Goal: Information Seeking & Learning: Find specific fact

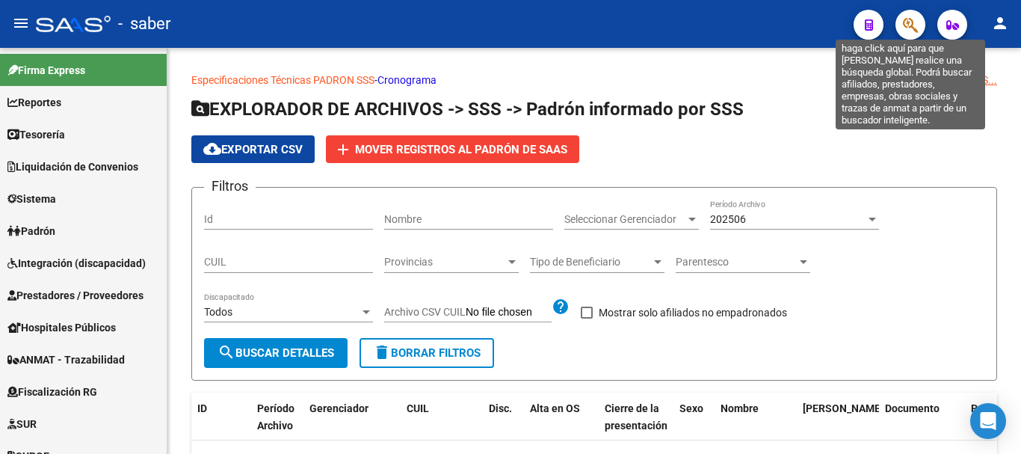
click at [912, 23] on icon "button" at bounding box center [910, 24] width 15 height 17
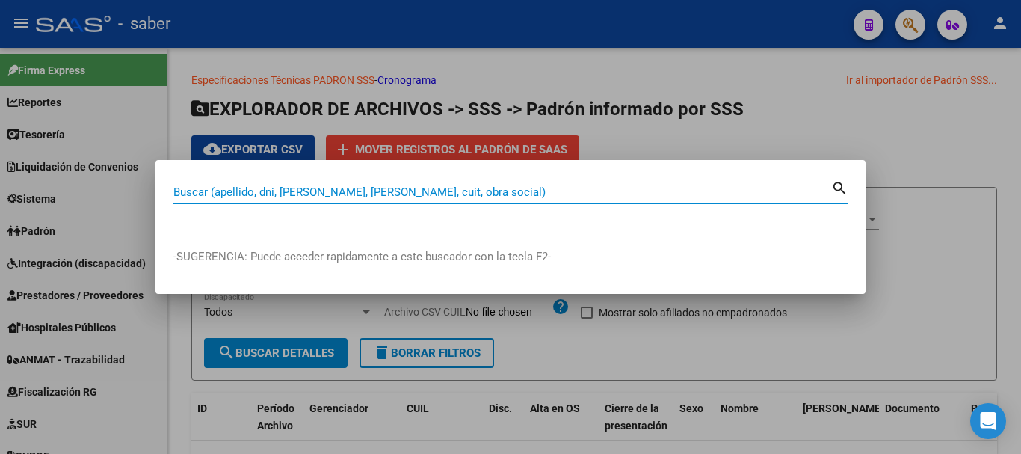
click at [511, 197] on input "Buscar (apellido, dni, [PERSON_NAME], [PERSON_NAME], cuit, obra social)" at bounding box center [502, 191] width 658 height 13
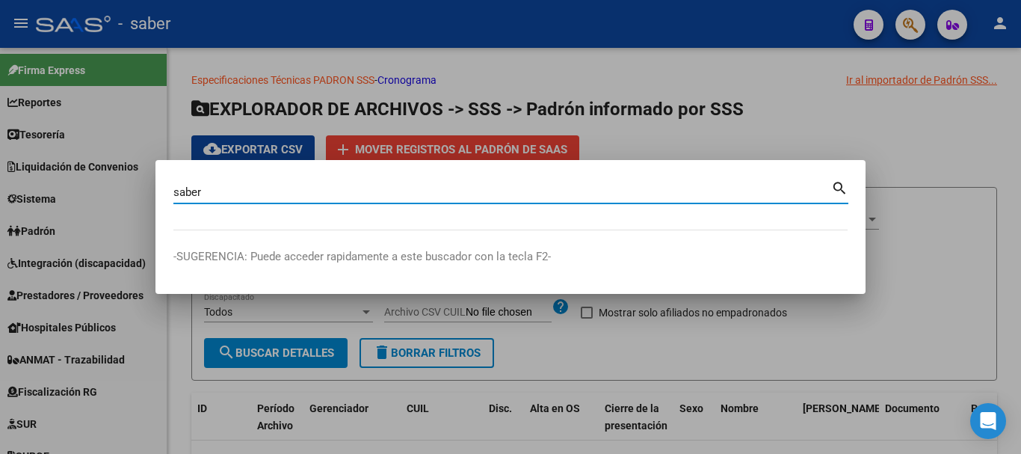
type input "saber"
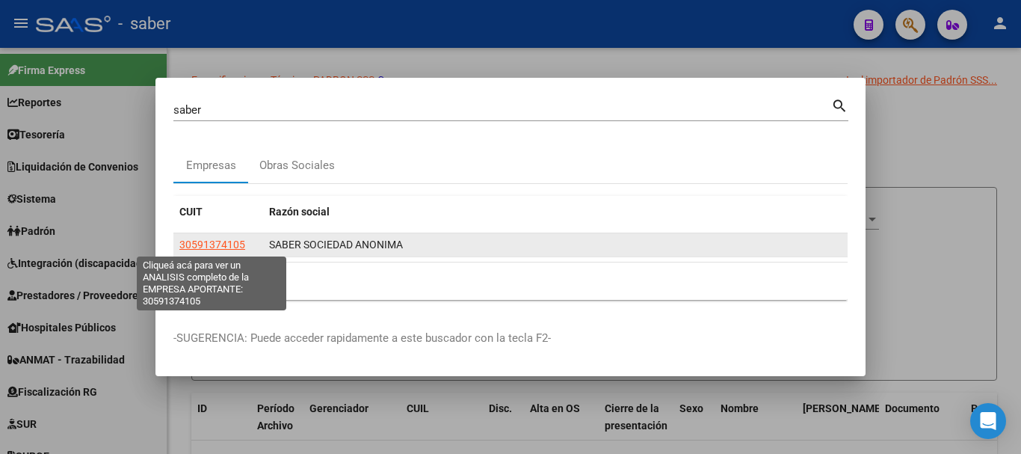
click at [200, 245] on span "30591374105" at bounding box center [212, 245] width 66 height 12
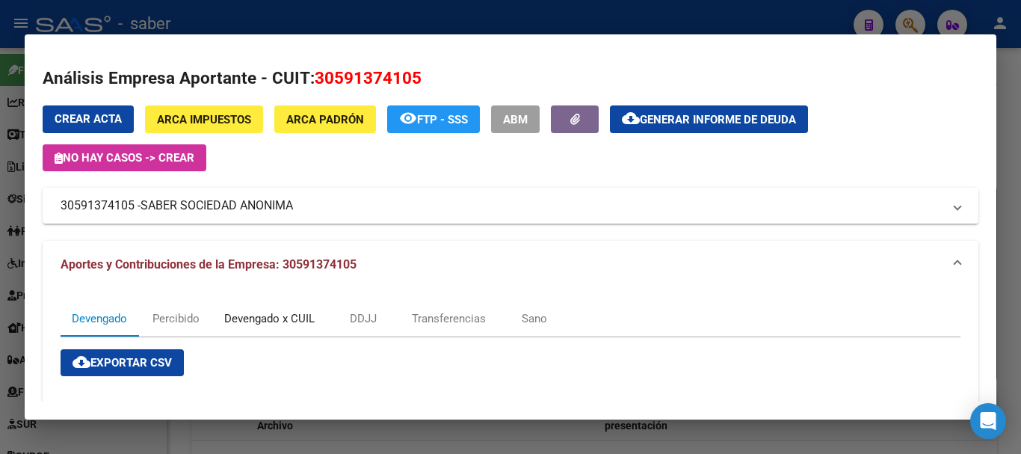
click at [257, 319] on div "Devengado x CUIL" at bounding box center [269, 318] width 90 height 16
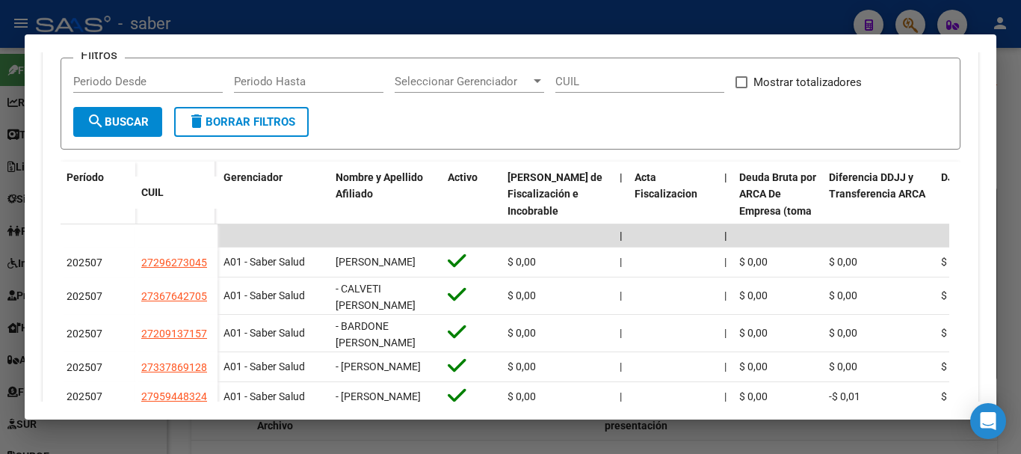
scroll to position [374, 0]
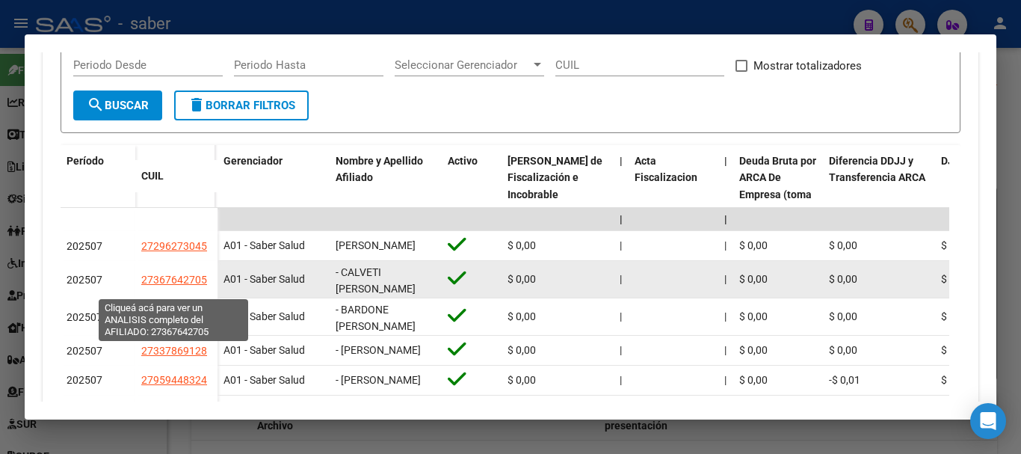
click at [176, 286] on span "27367642705" at bounding box center [174, 280] width 66 height 12
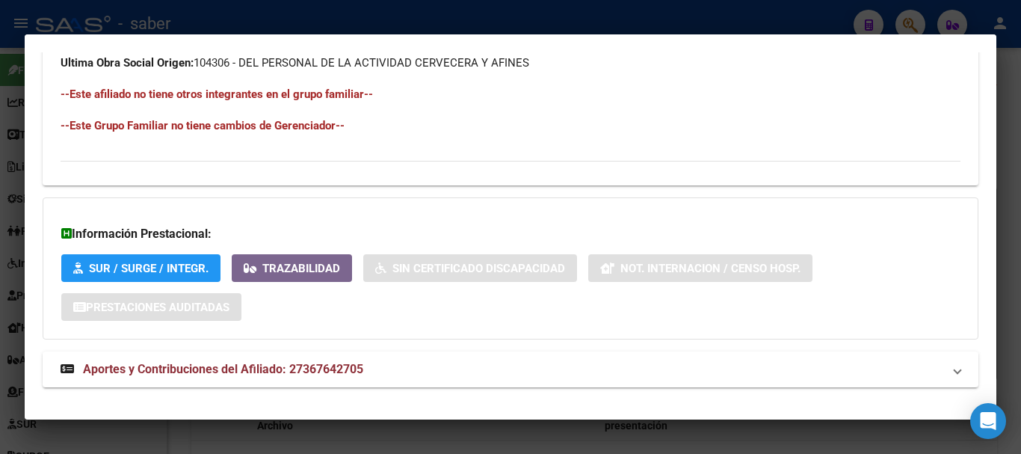
scroll to position [841, 0]
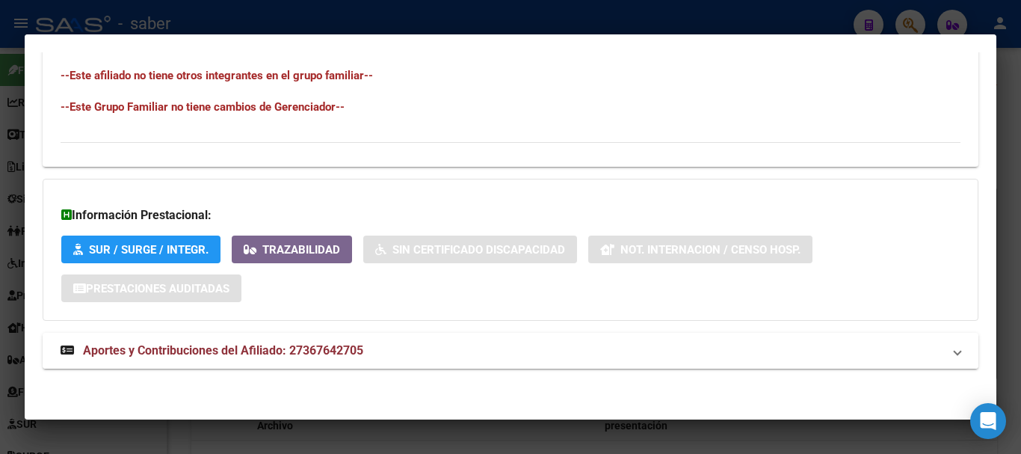
click at [311, 343] on span "Aportes y Contribuciones del Afiliado: 27367642705" at bounding box center [223, 350] width 280 height 14
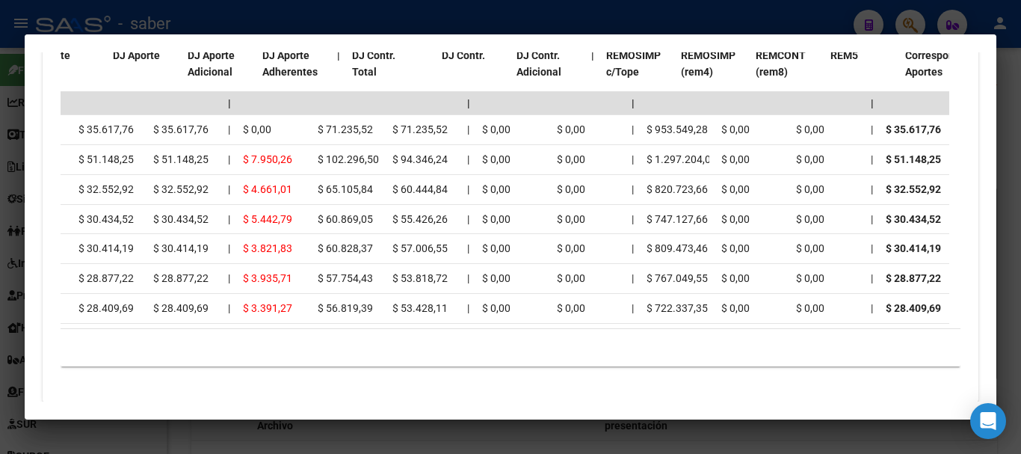
scroll to position [0, 1635]
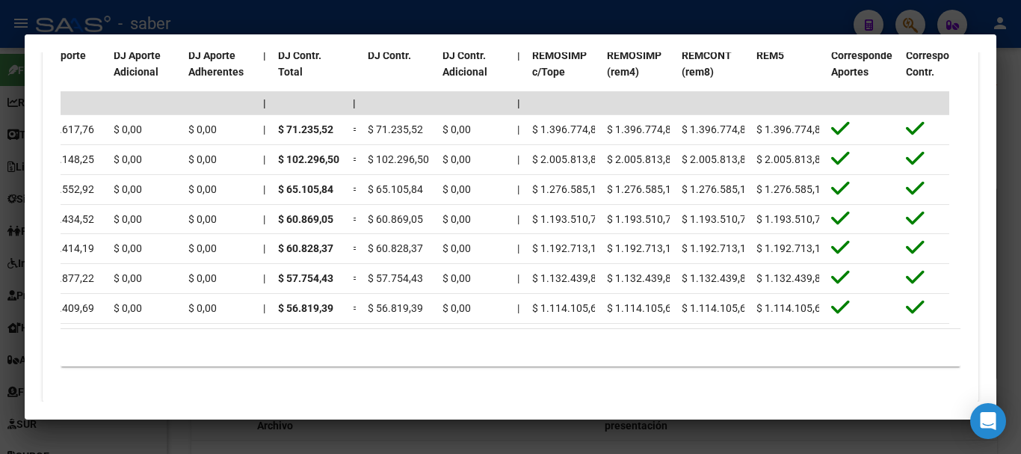
click at [599, 436] on div at bounding box center [510, 227] width 1021 height 454
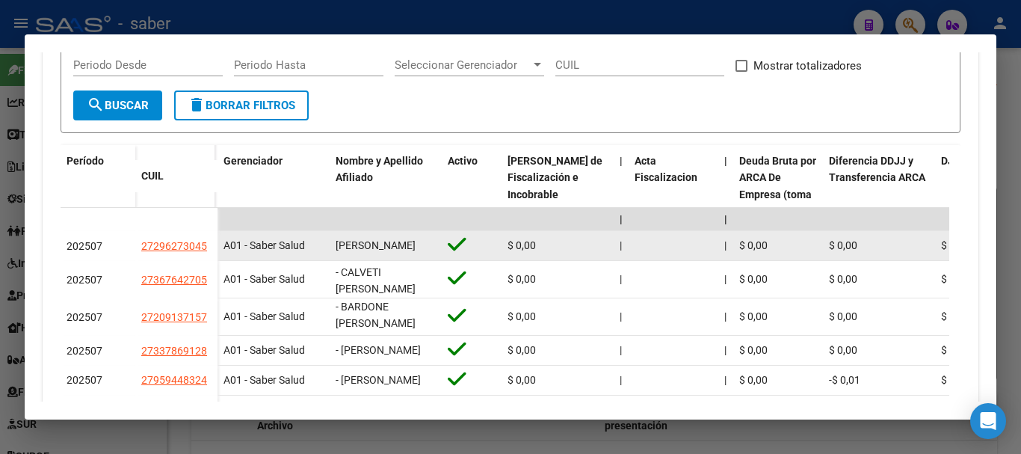
scroll to position [523, 0]
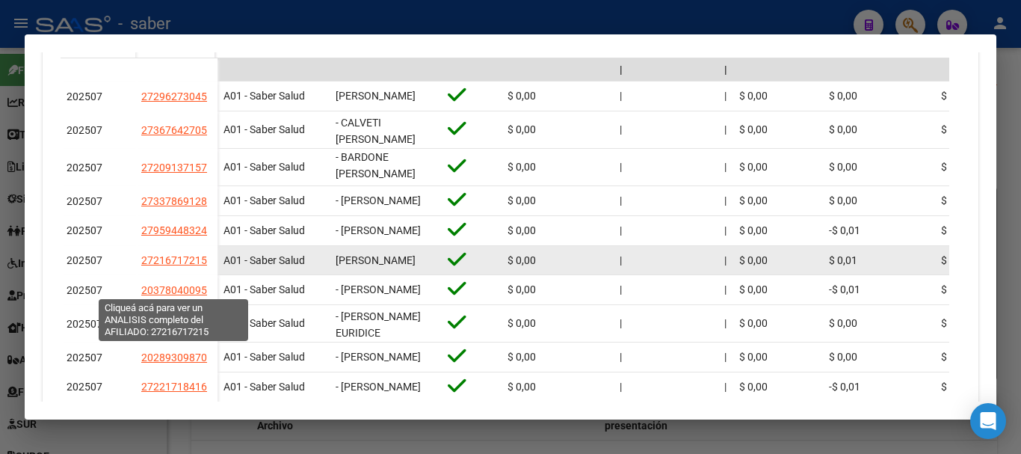
click at [175, 266] on span "27216717215" at bounding box center [174, 260] width 66 height 12
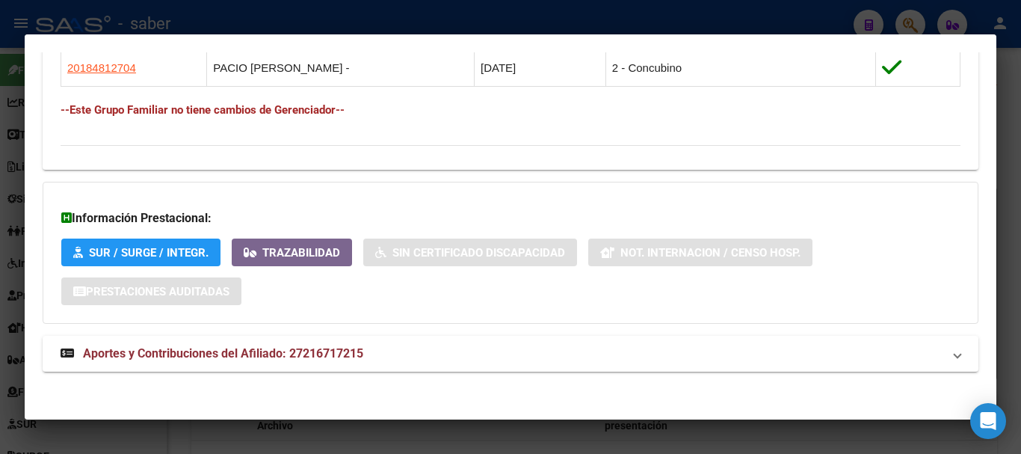
scroll to position [915, 0]
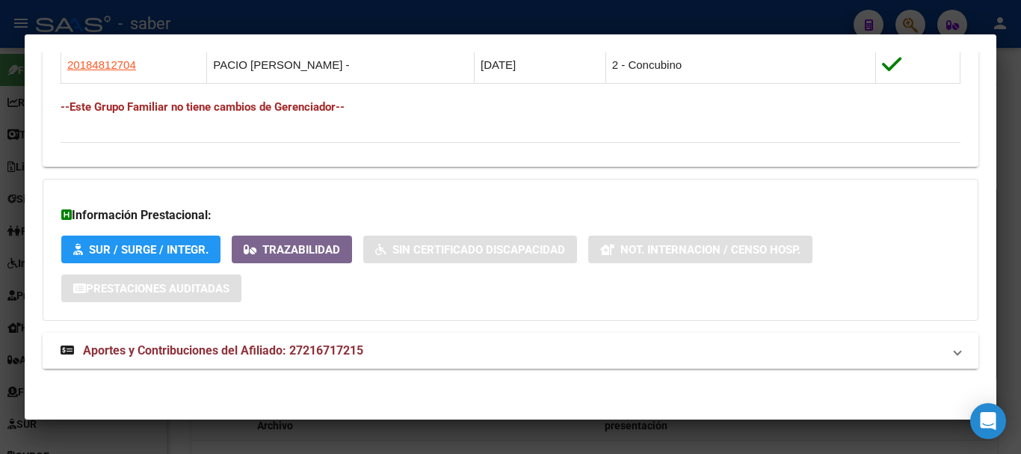
click at [363, 354] on span "Aportes y Contribuciones del Afiliado: 27216717215" at bounding box center [223, 350] width 280 height 14
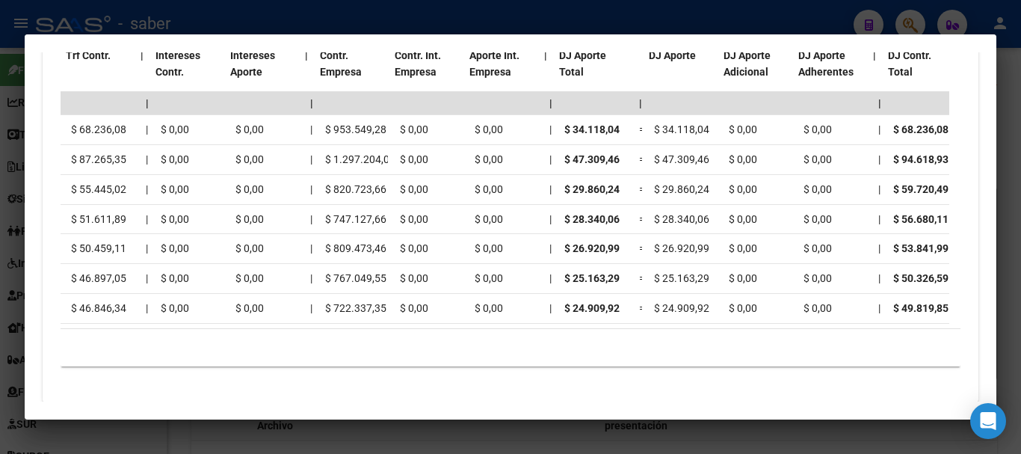
scroll to position [0, 1599]
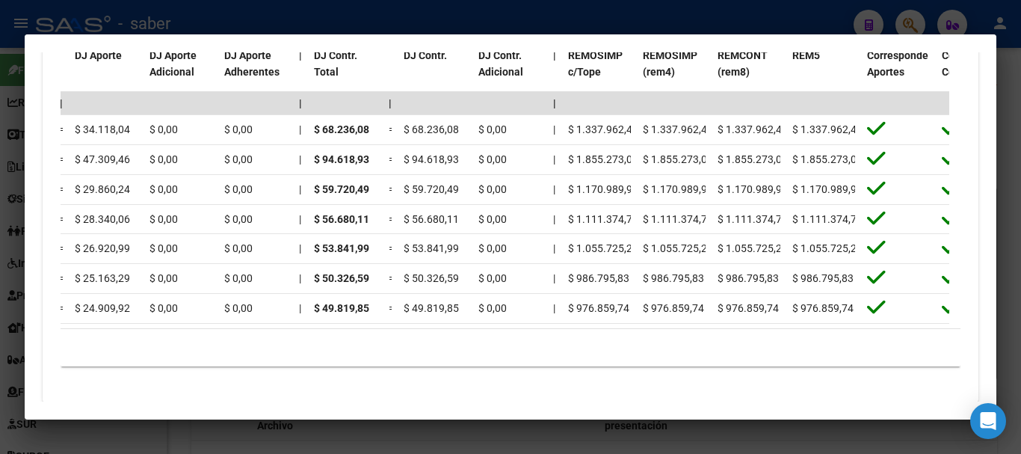
click at [631, 434] on div at bounding box center [510, 227] width 1021 height 454
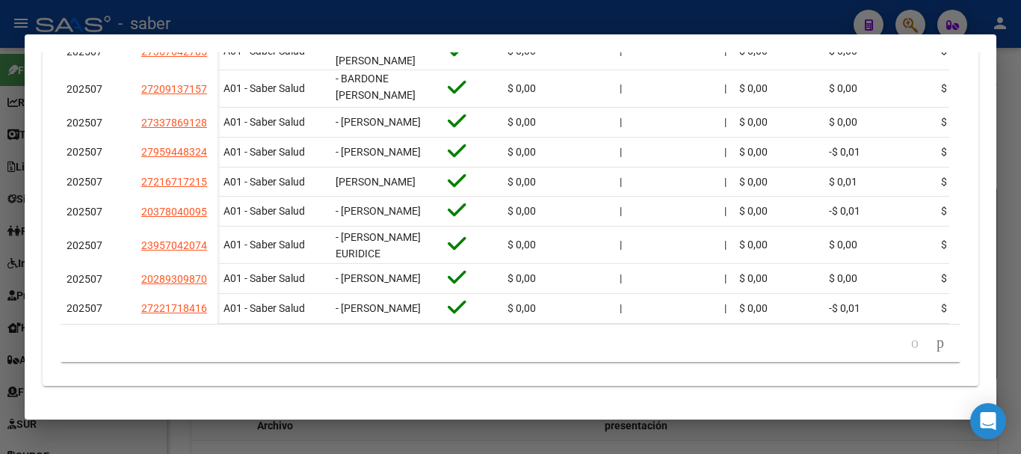
scroll to position [667, 0]
click at [935, 342] on icon "go to next page" at bounding box center [941, 342] width 12 height 18
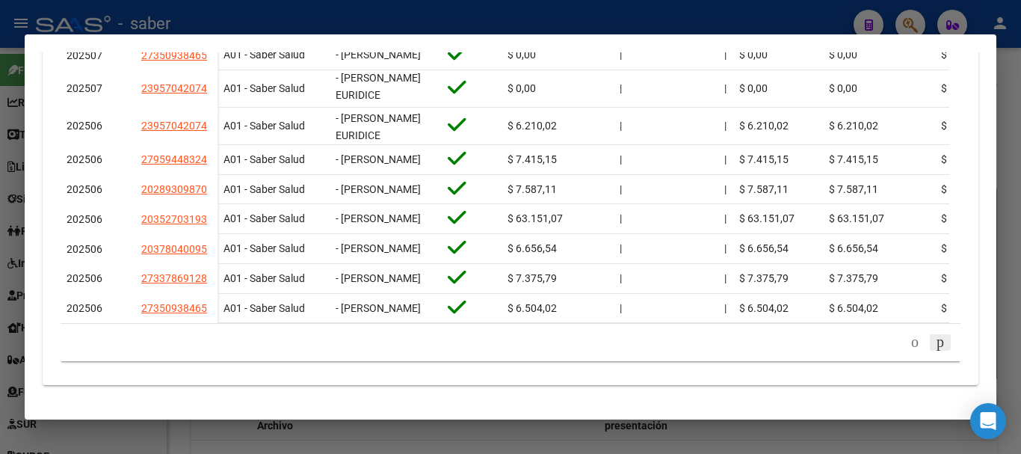
click at [935, 342] on icon "go to next page" at bounding box center [941, 342] width 12 height 18
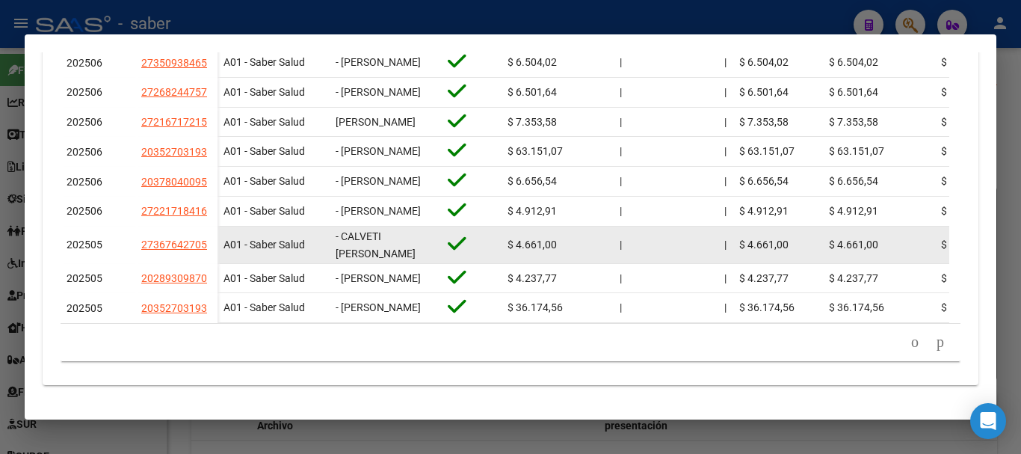
scroll to position [592, 0]
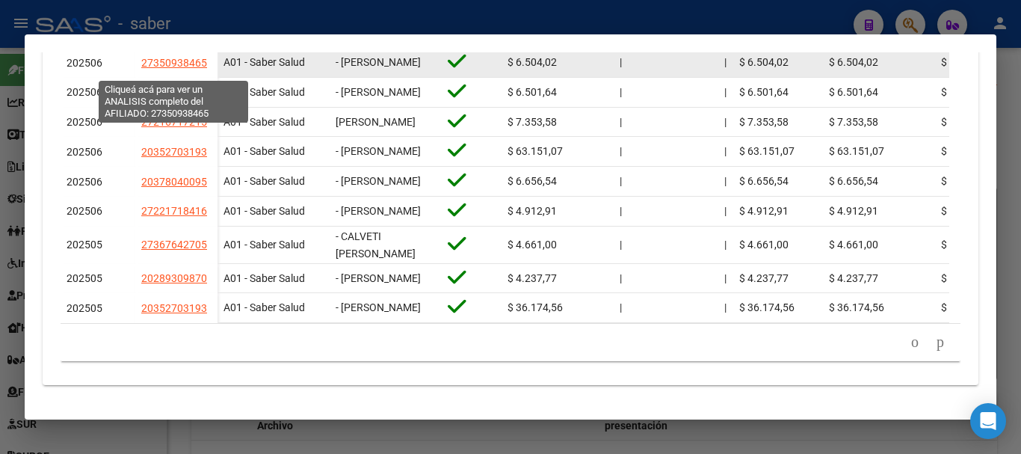
click at [171, 63] on span "27350938465" at bounding box center [174, 63] width 66 height 12
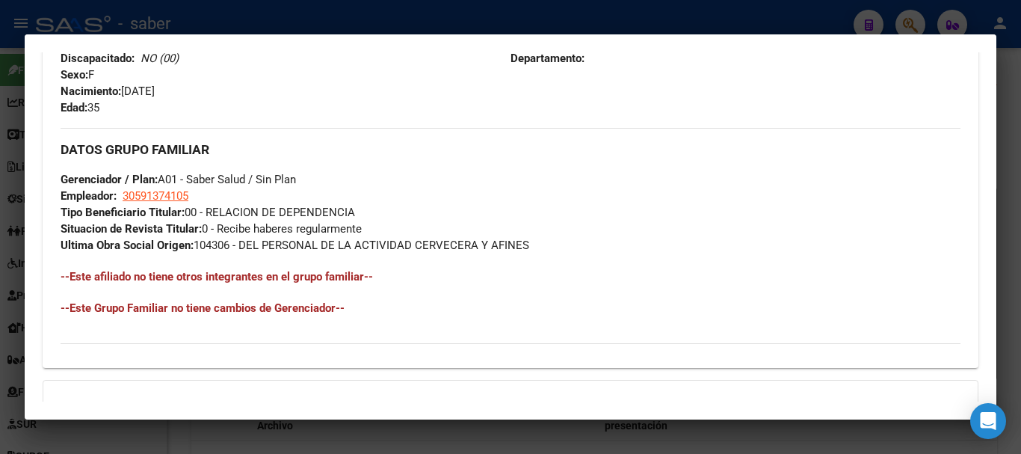
scroll to position [841, 0]
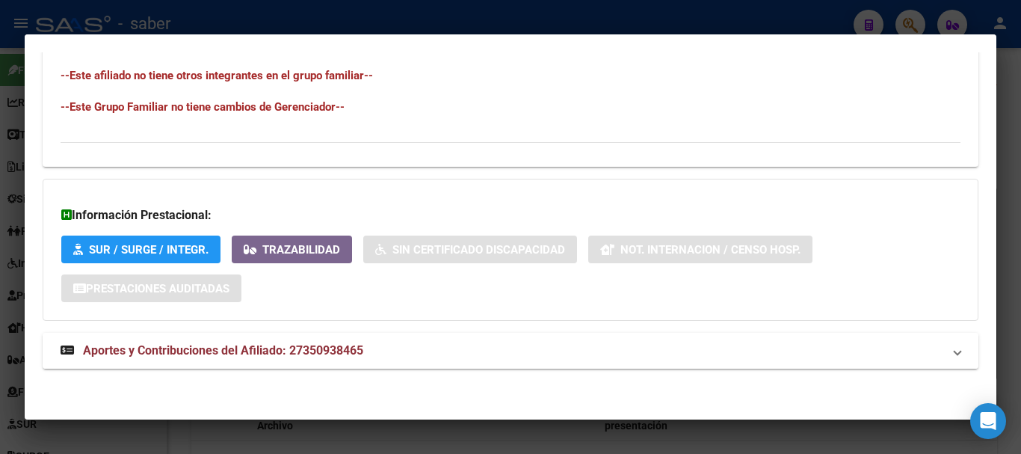
click at [333, 347] on span "Aportes y Contribuciones del Afiliado: 27350938465" at bounding box center [223, 350] width 280 height 14
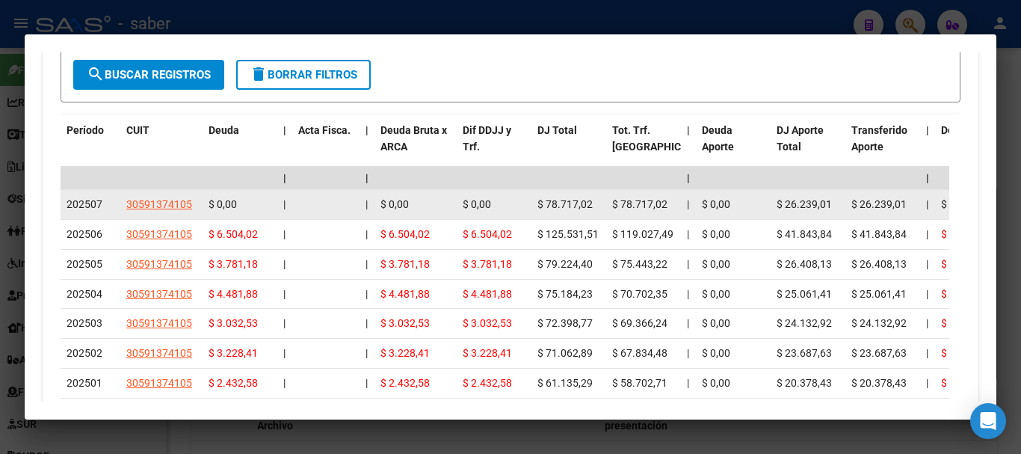
scroll to position [1290, 0]
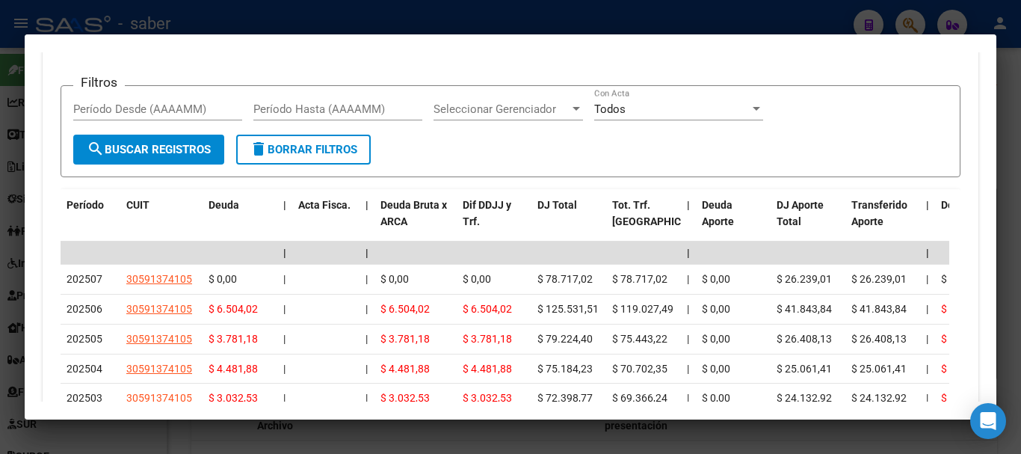
click at [339, 443] on div at bounding box center [510, 227] width 1021 height 454
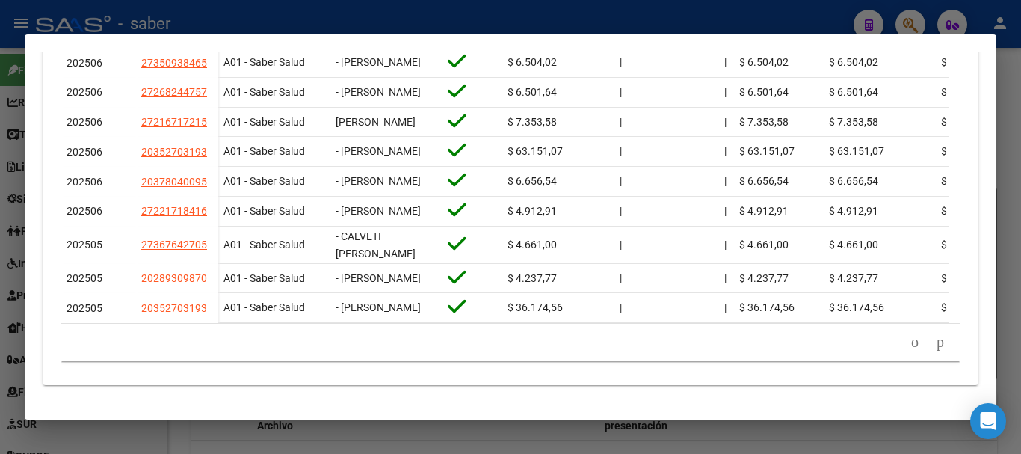
scroll to position [667, 0]
click at [935, 341] on icon "go to next page" at bounding box center [941, 342] width 12 height 18
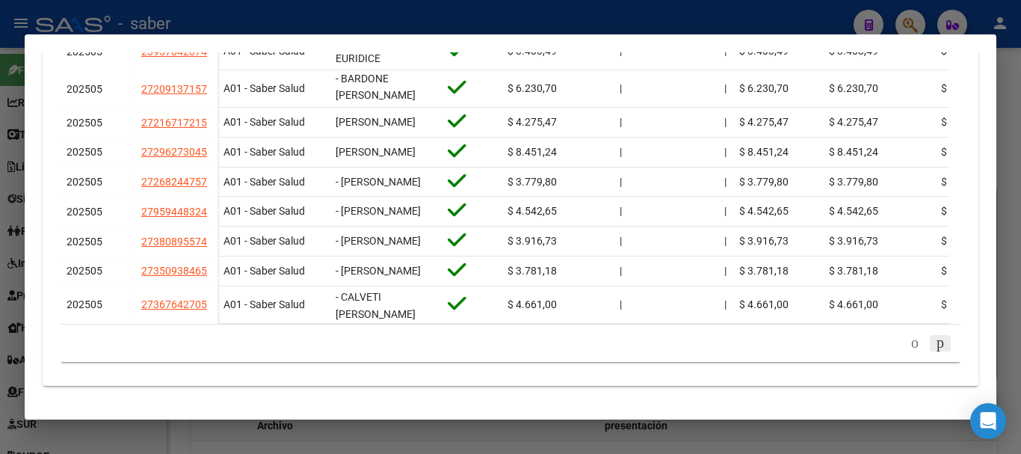
click at [935, 343] on icon "go to next page" at bounding box center [941, 342] width 12 height 18
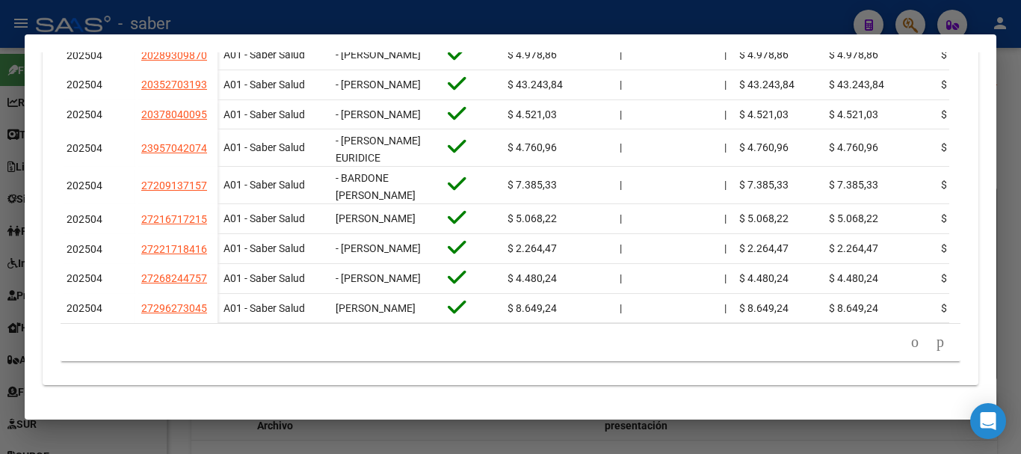
drag, startPoint x: 923, startPoint y: 342, endPoint x: 887, endPoint y: 342, distance: 35.9
click at [935, 342] on icon "go to next page" at bounding box center [941, 342] width 12 height 18
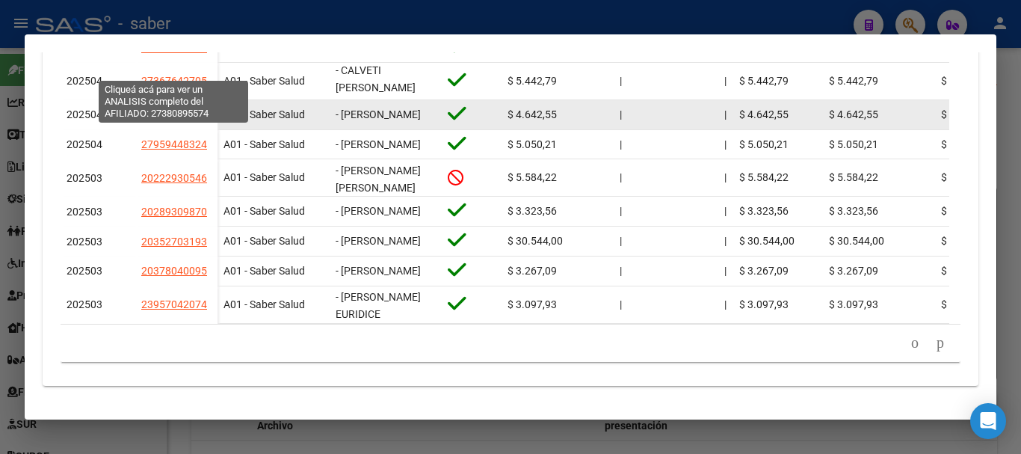
click at [162, 108] on span "27380895574" at bounding box center [174, 114] width 66 height 12
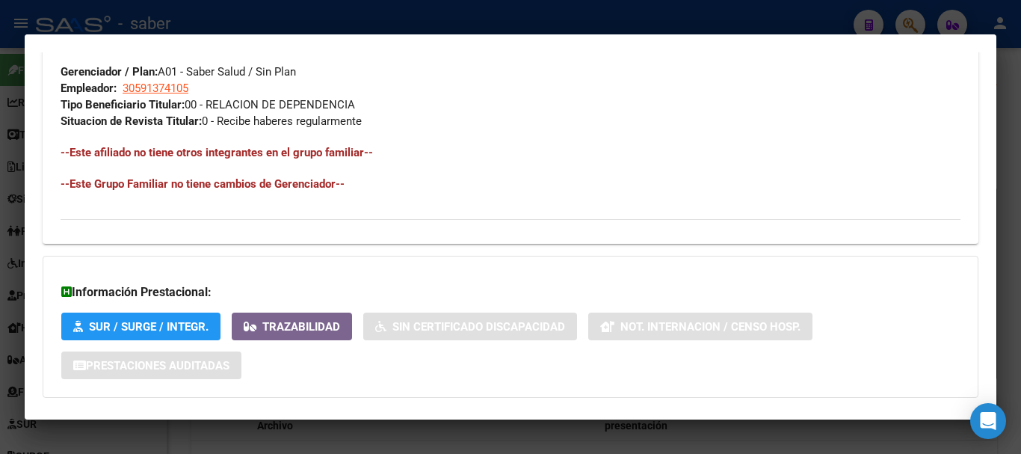
scroll to position [825, 0]
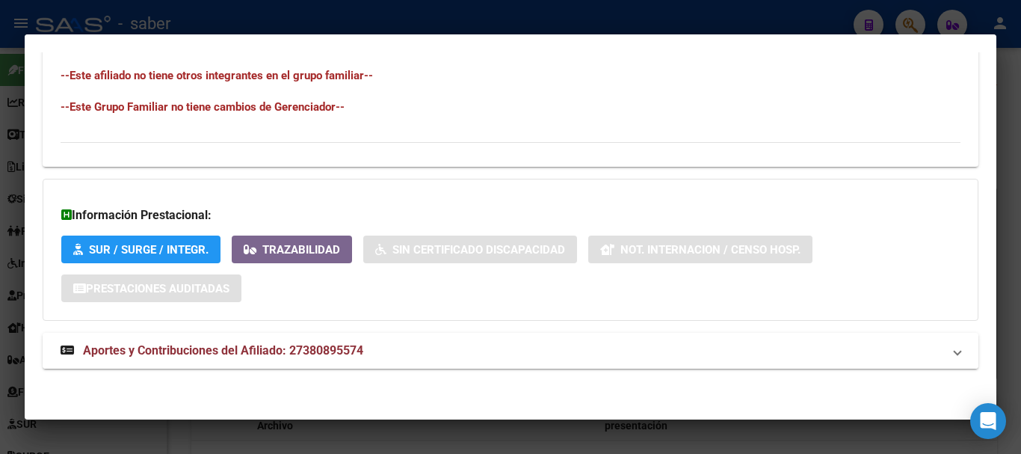
click at [375, 358] on mat-panel-title "Aportes y Contribuciones del Afiliado: 27380895574" at bounding box center [502, 351] width 882 height 18
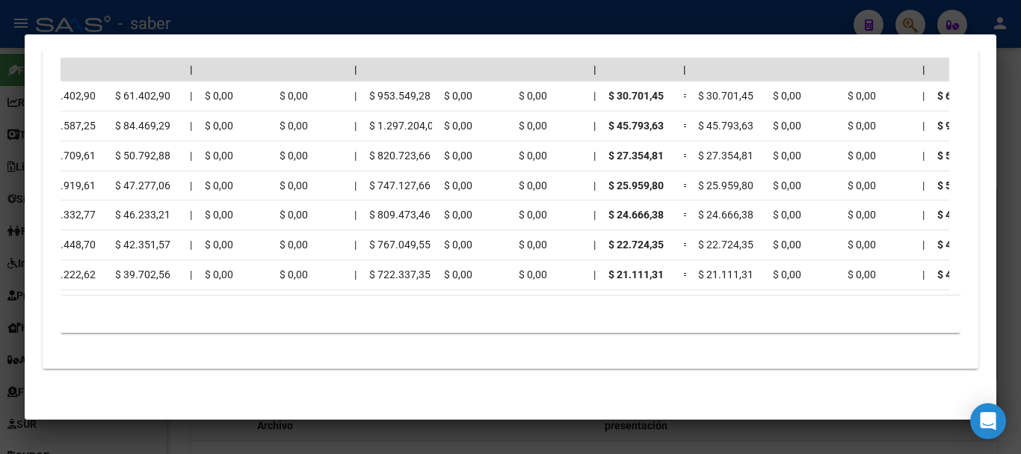
scroll to position [0, 1548]
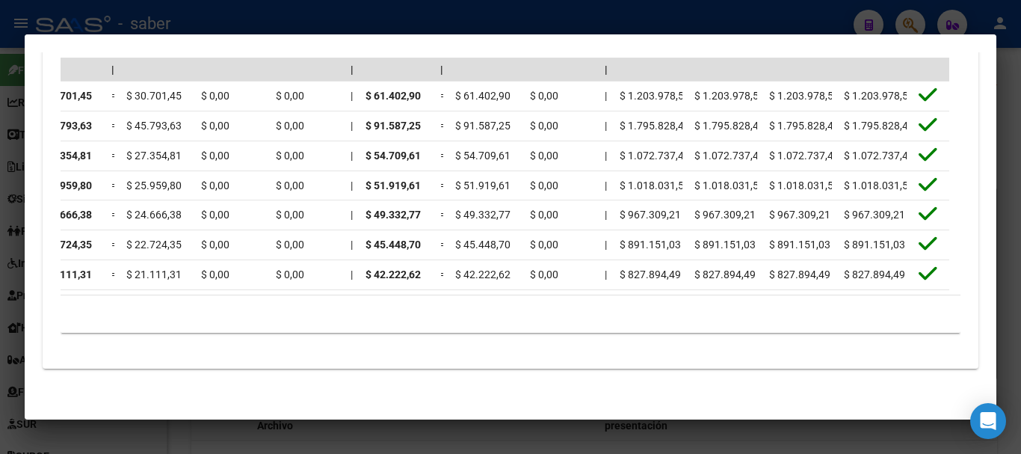
click at [523, 425] on div at bounding box center [510, 227] width 1021 height 454
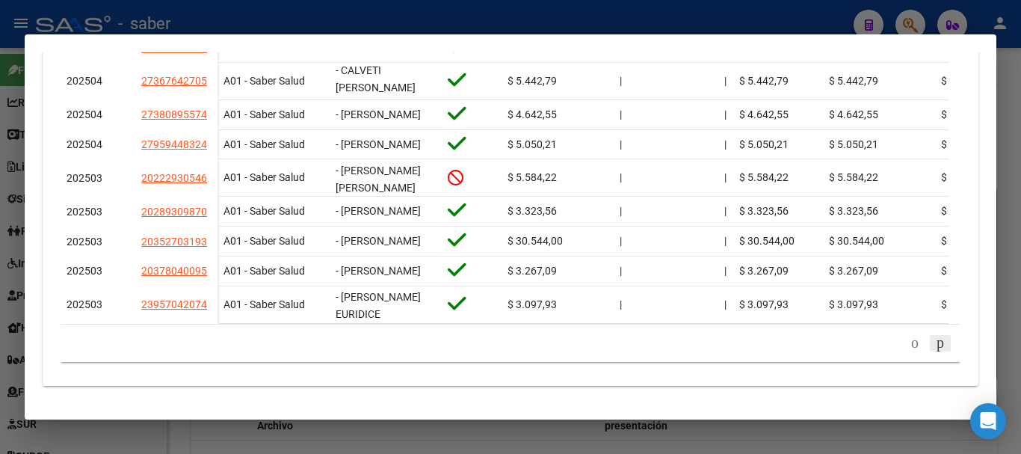
click at [935, 342] on icon "go to next page" at bounding box center [941, 342] width 12 height 18
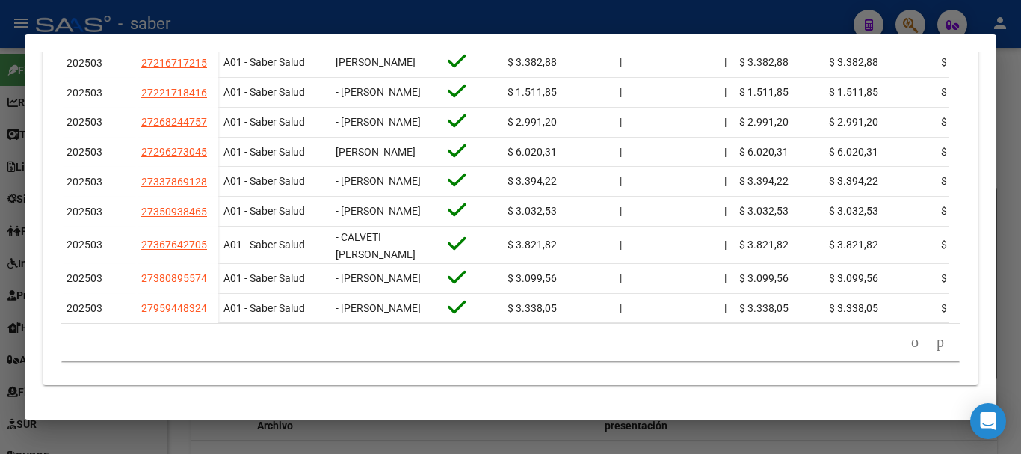
scroll to position [667, 0]
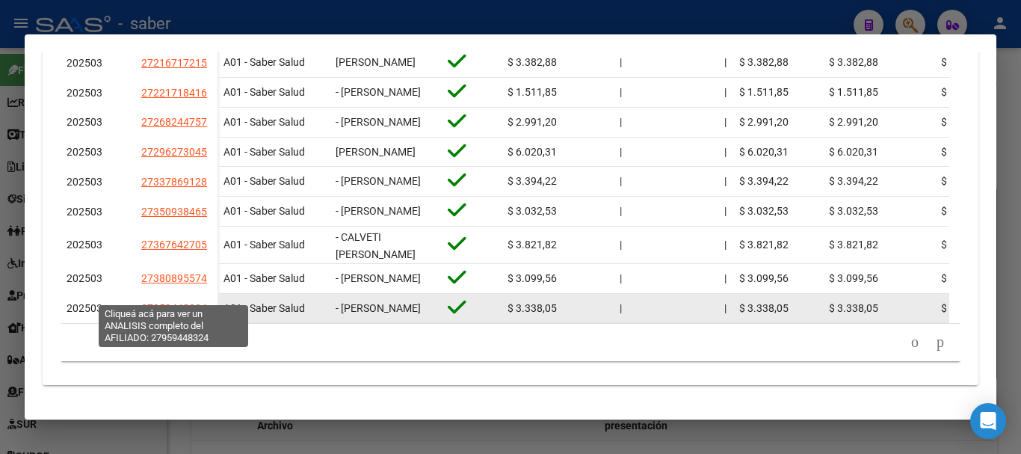
click at [151, 302] on span "27959448324" at bounding box center [174, 308] width 66 height 12
type textarea "27959448324"
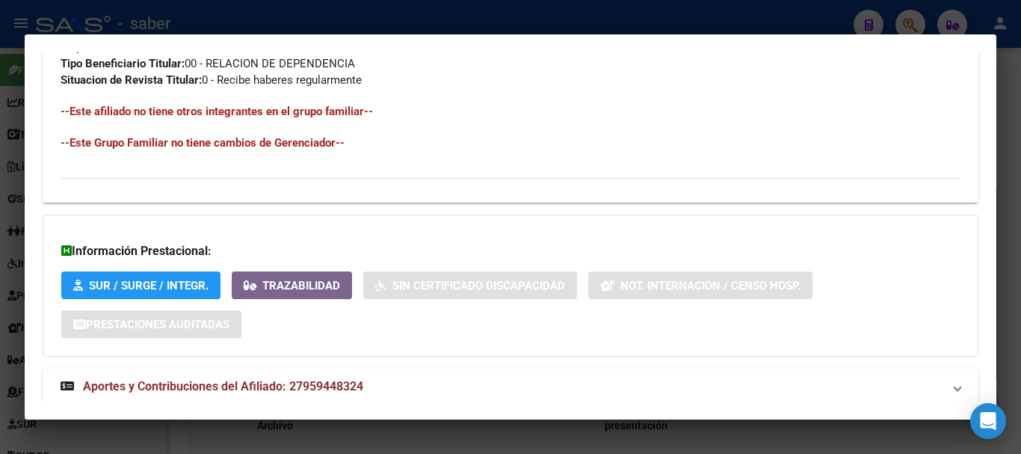
scroll to position [825, 0]
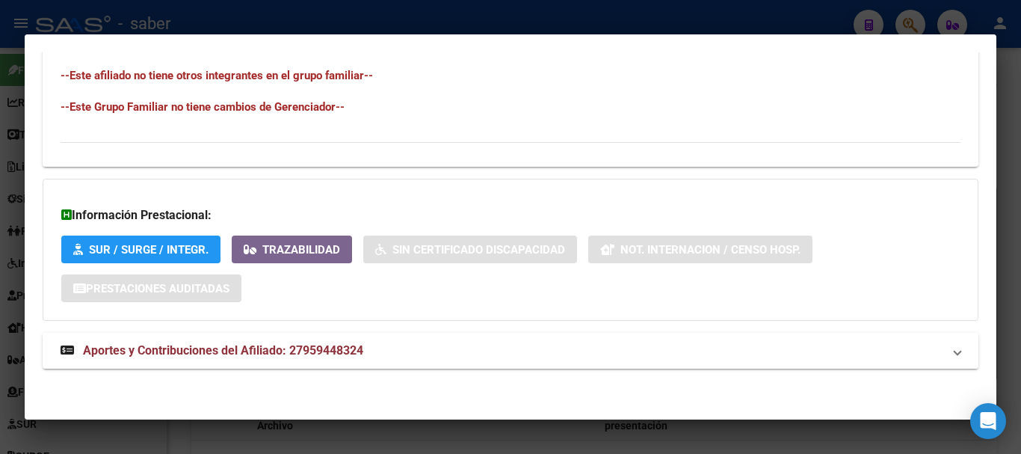
click at [134, 348] on span "Aportes y Contribuciones del Afiliado: 27959448324" at bounding box center [223, 350] width 280 height 14
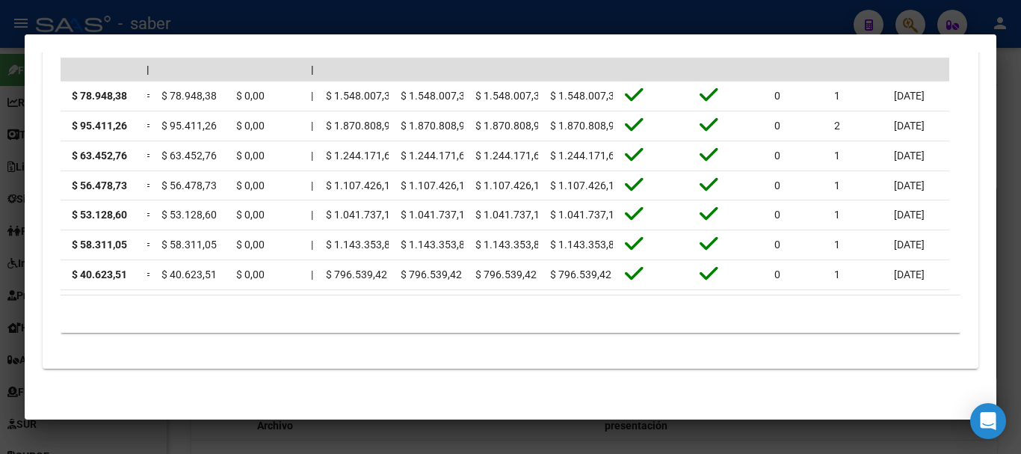
scroll to position [0, 1842]
